Goal: Complete application form: Complete application form

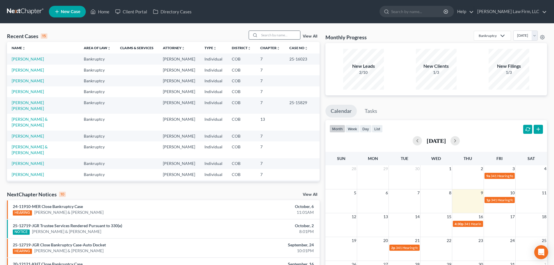
click at [287, 37] on input "search" at bounding box center [279, 35] width 41 height 8
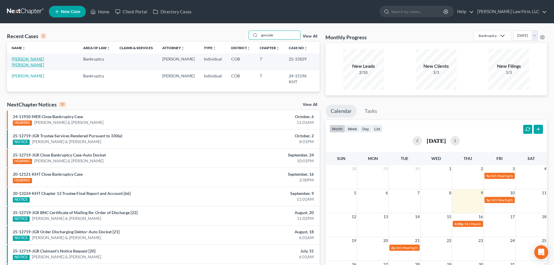
type input "gonzale"
click at [34, 59] on link "[PERSON_NAME] [PERSON_NAME]" at bounding box center [28, 61] width 32 height 11
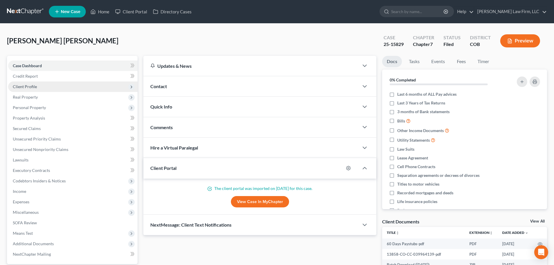
click at [48, 87] on span "Client Profile" at bounding box center [72, 86] width 129 height 10
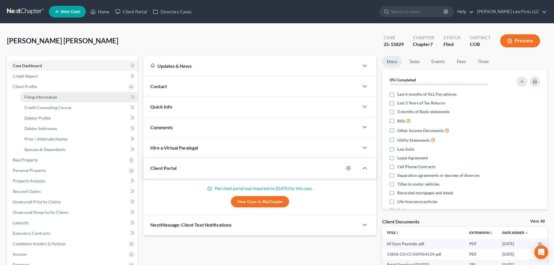
click at [44, 98] on span "Filing Information" at bounding box center [40, 97] width 33 height 5
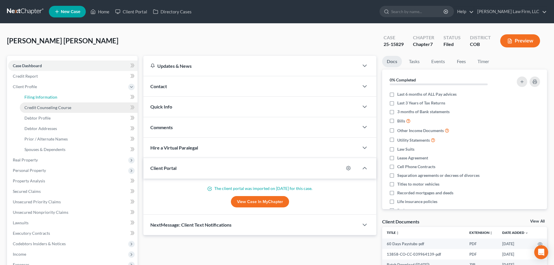
select select "1"
select select "0"
select select "5"
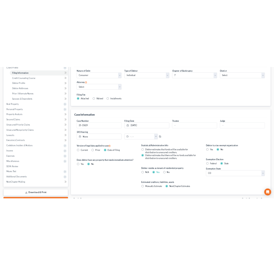
scroll to position [116, 0]
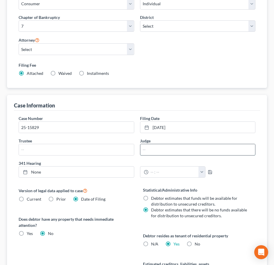
click at [154, 144] on input "text" at bounding box center [197, 149] width 115 height 11
type input "[PERSON_NAME]"
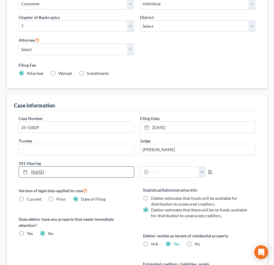
click at [71, 166] on link "[DATE]" at bounding box center [76, 171] width 115 height 11
click at [49, 144] on input "text" at bounding box center [76, 149] width 115 height 11
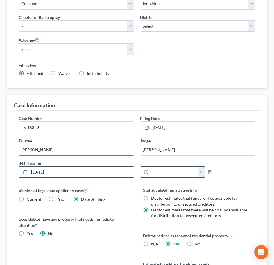
type input "[PERSON_NAME]"
click at [202, 166] on button "button" at bounding box center [202, 171] width 7 height 11
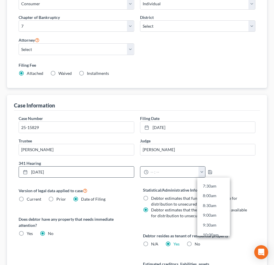
scroll to position [262, 0]
click at [214, 201] on link "2:30pm" at bounding box center [213, 206] width 33 height 10
type input "2:30pm"
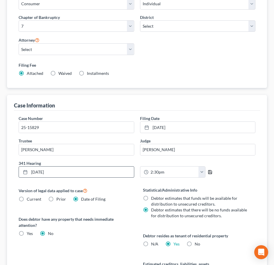
click at [210, 170] on icon "button" at bounding box center [210, 172] width 5 height 5
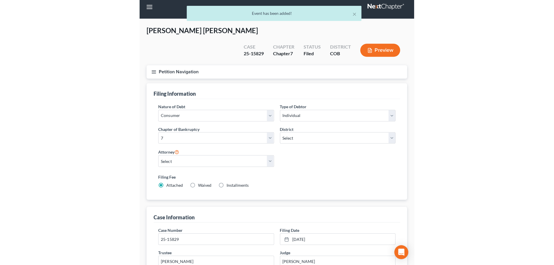
scroll to position [0, 0]
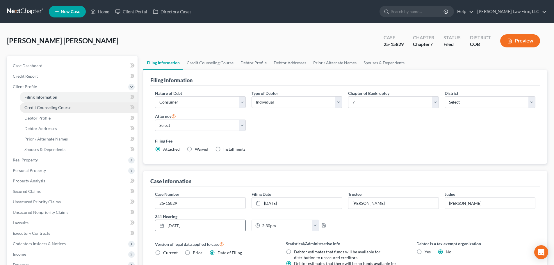
click at [68, 105] on link "Credit Counseling Course" at bounding box center [79, 107] width 118 height 10
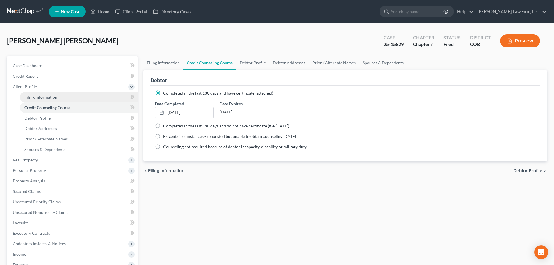
drag, startPoint x: 63, startPoint y: 97, endPoint x: 66, endPoint y: 99, distance: 3.8
click at [63, 97] on link "Filing Information" at bounding box center [79, 97] width 118 height 10
select select "1"
select select "0"
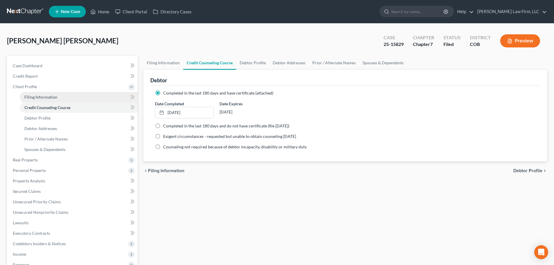
select select "11"
select select "1"
select select "5"
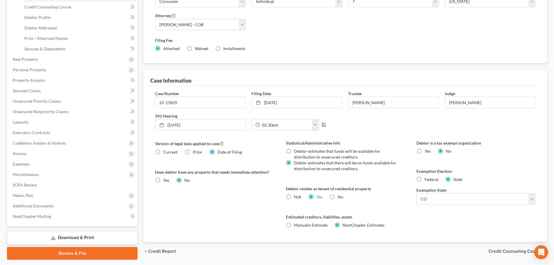
scroll to position [118, 0]
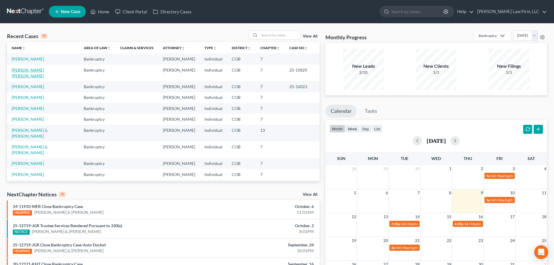
click at [43, 71] on link "[PERSON_NAME] [PERSON_NAME]" at bounding box center [28, 72] width 32 height 11
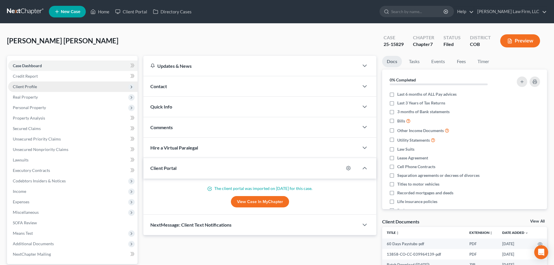
click at [62, 86] on span "Client Profile" at bounding box center [72, 86] width 129 height 10
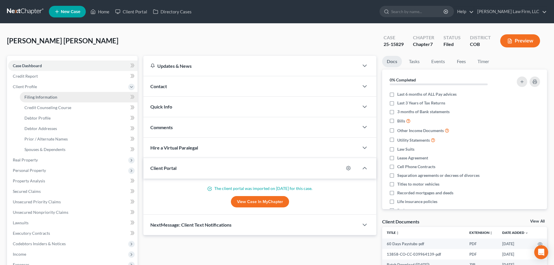
click at [53, 93] on link "Filing Information" at bounding box center [79, 97] width 118 height 10
select select "1"
select select "0"
select select "5"
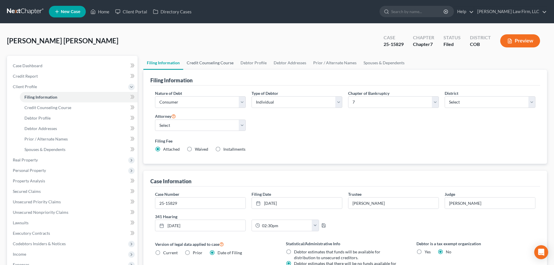
click at [220, 64] on link "Credit Counseling Course" at bounding box center [210, 63] width 54 height 14
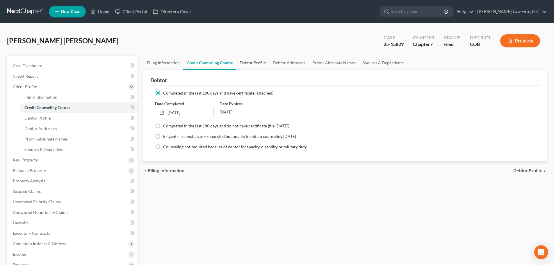
click at [244, 67] on link "Debtor Profile" at bounding box center [252, 63] width 33 height 14
select select "3"
select select "2"
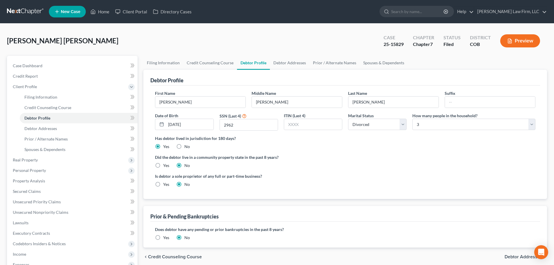
click at [22, 7] on link at bounding box center [25, 11] width 37 height 10
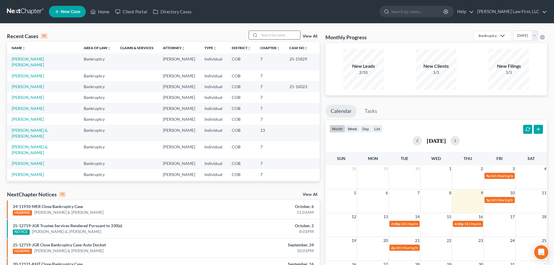
click at [275, 37] on input "search" at bounding box center [279, 35] width 41 height 8
type input "preskorn"
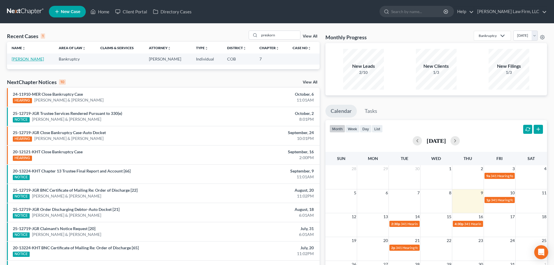
click at [32, 56] on link "Preskorn, Barbara" at bounding box center [28, 58] width 32 height 5
